Goal: Task Accomplishment & Management: Complete application form

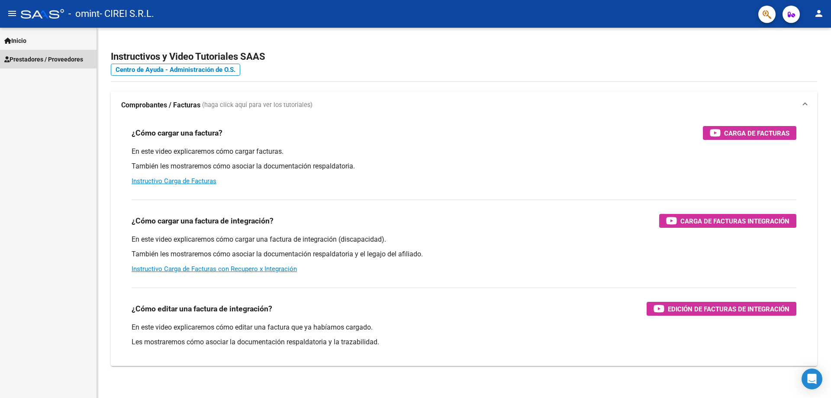
click at [32, 61] on span "Prestadores / Proveedores" at bounding box center [43, 60] width 79 height 10
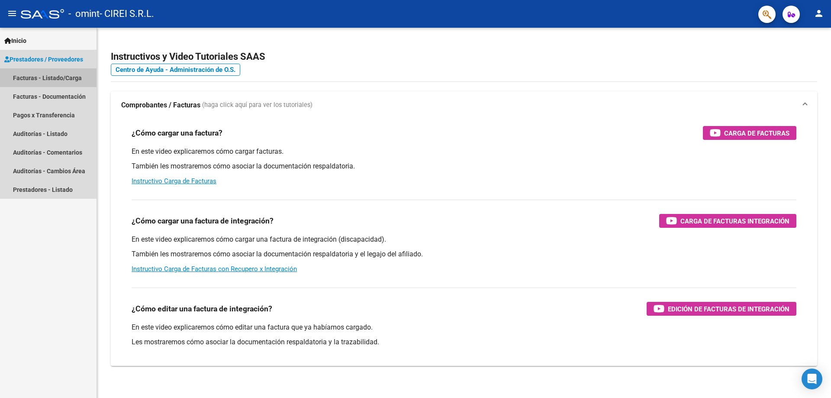
click at [52, 79] on link "Facturas - Listado/Carga" at bounding box center [48, 77] width 97 height 19
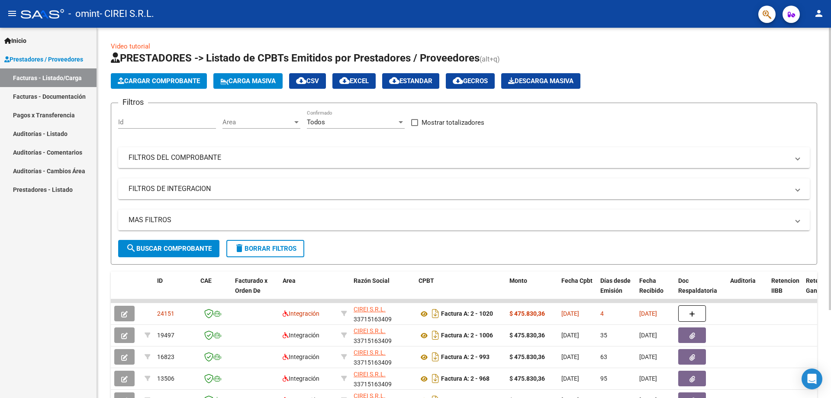
click at [152, 85] on button "Cargar Comprobante" at bounding box center [159, 81] width 96 height 16
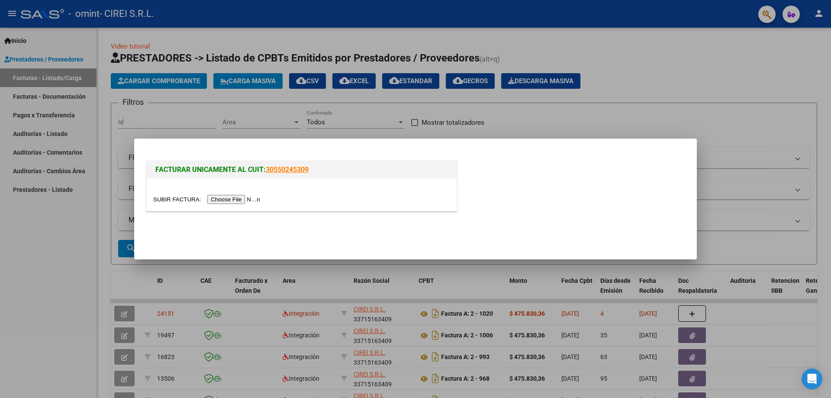
click at [239, 201] on input "file" at bounding box center [208, 199] width 110 height 9
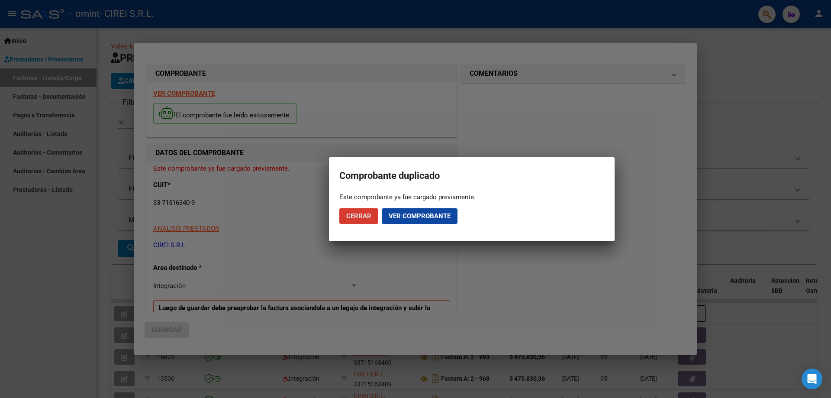
click at [365, 218] on span "Cerrar" at bounding box center [358, 216] width 25 height 8
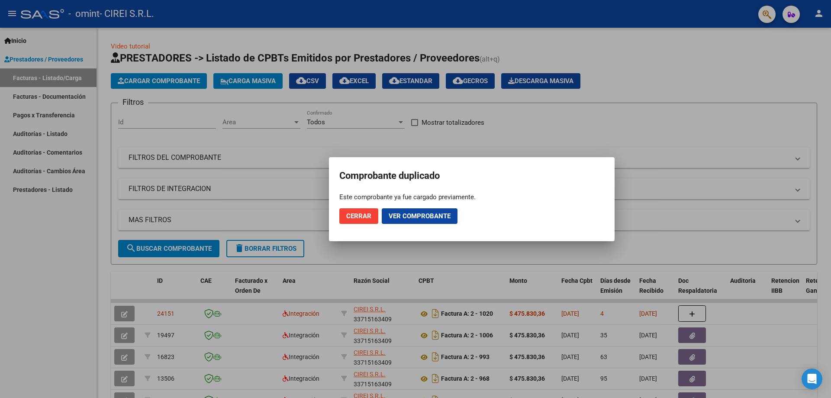
click at [785, 322] on div at bounding box center [415, 199] width 831 height 398
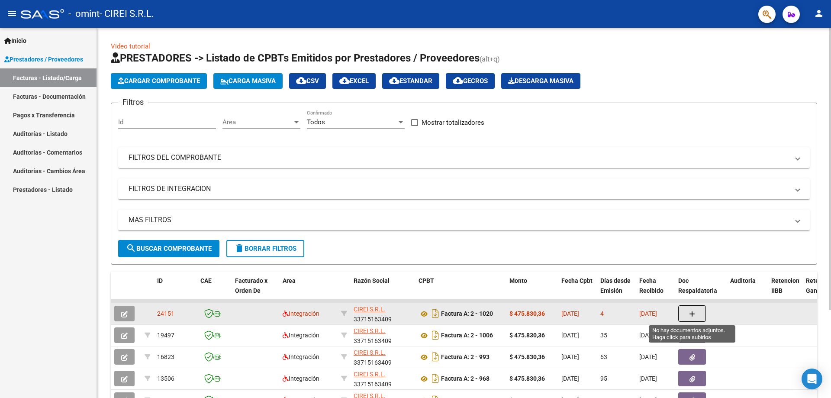
click at [694, 312] on icon "button" at bounding box center [692, 314] width 6 height 6
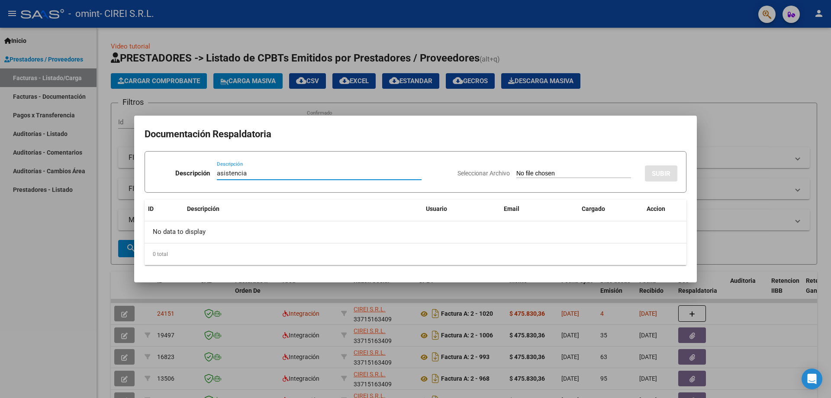
type input "asistencia"
click at [545, 172] on input "Seleccionar Archivo" at bounding box center [573, 174] width 115 height 8
click at [46, 270] on div at bounding box center [415, 199] width 831 height 398
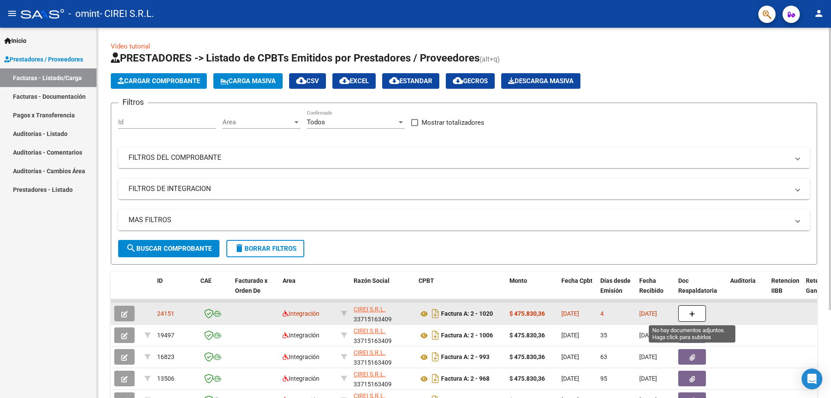
click at [694, 315] on icon "button" at bounding box center [692, 314] width 6 height 6
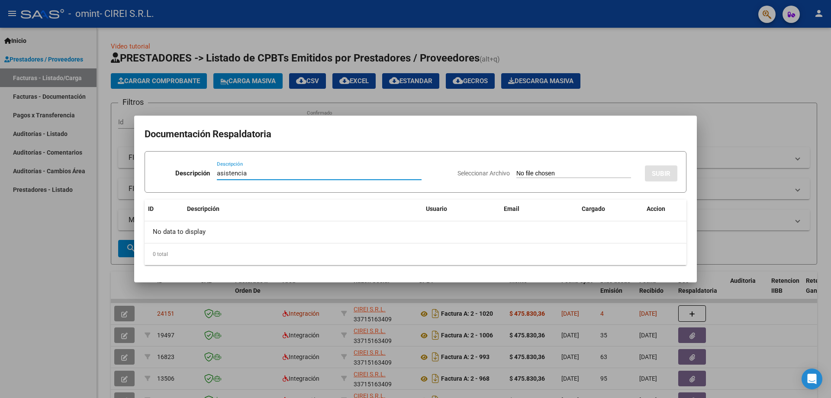
type input "asistencia"
click at [559, 172] on input "Seleccionar Archivo" at bounding box center [573, 174] width 115 height 8
type input "C:\fakepath\asistencia [PERSON_NAME] septiembre .pdf"
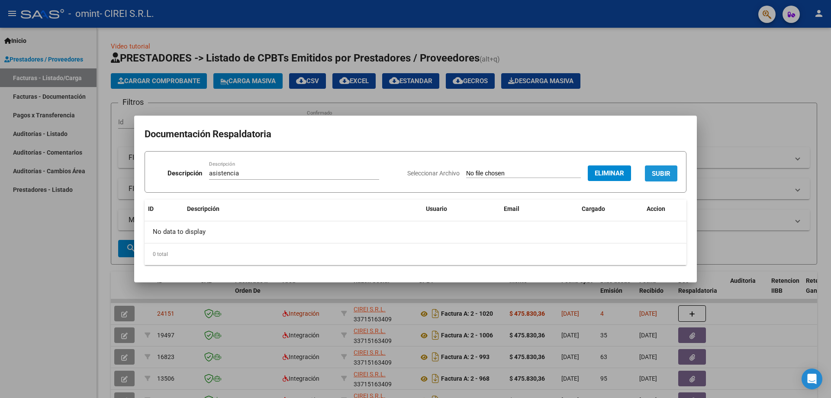
click at [660, 176] on span "SUBIR" at bounding box center [661, 174] width 19 height 8
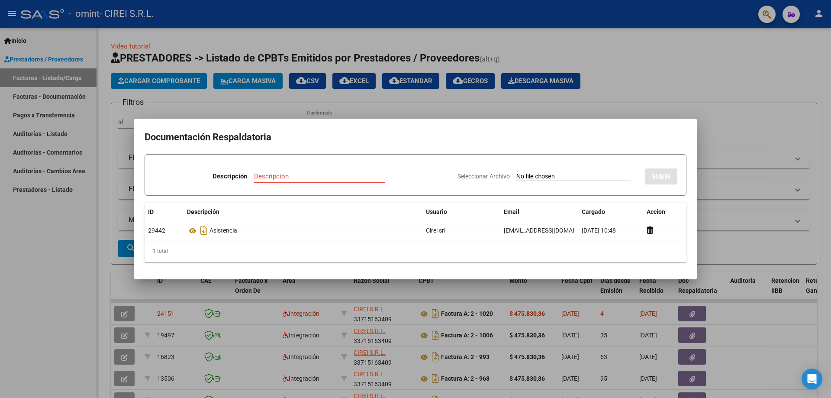
click at [537, 252] on div "1 total" at bounding box center [416, 251] width 542 height 22
click at [610, 307] on div at bounding box center [415, 199] width 831 height 398
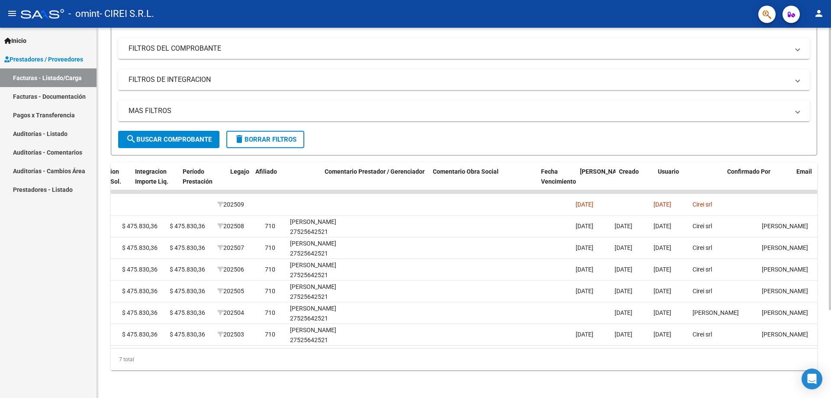
scroll to position [0, 1119]
